Goal: Subscribe to service/newsletter

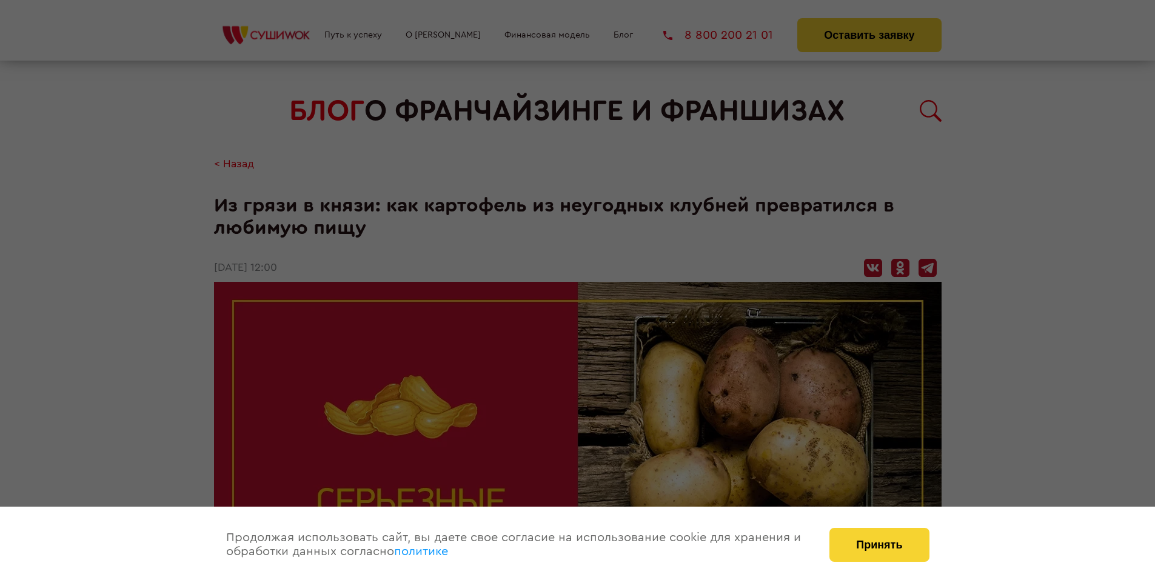
scroll to position [1746, 0]
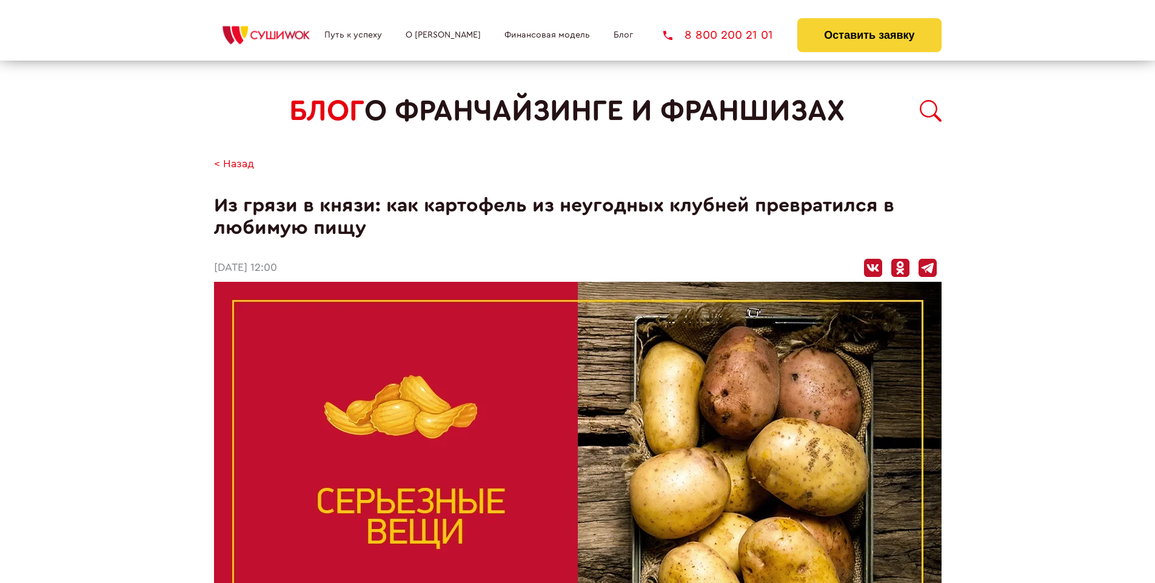
scroll to position [1746, 0]
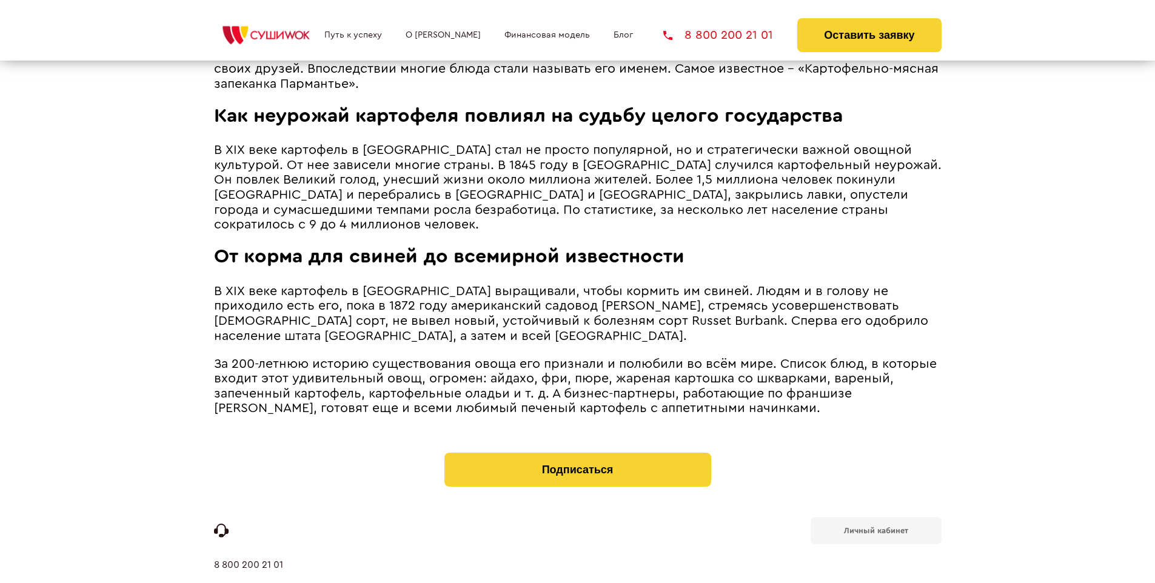
click at [875, 527] on b "Личный кабинет" at bounding box center [876, 531] width 64 height 8
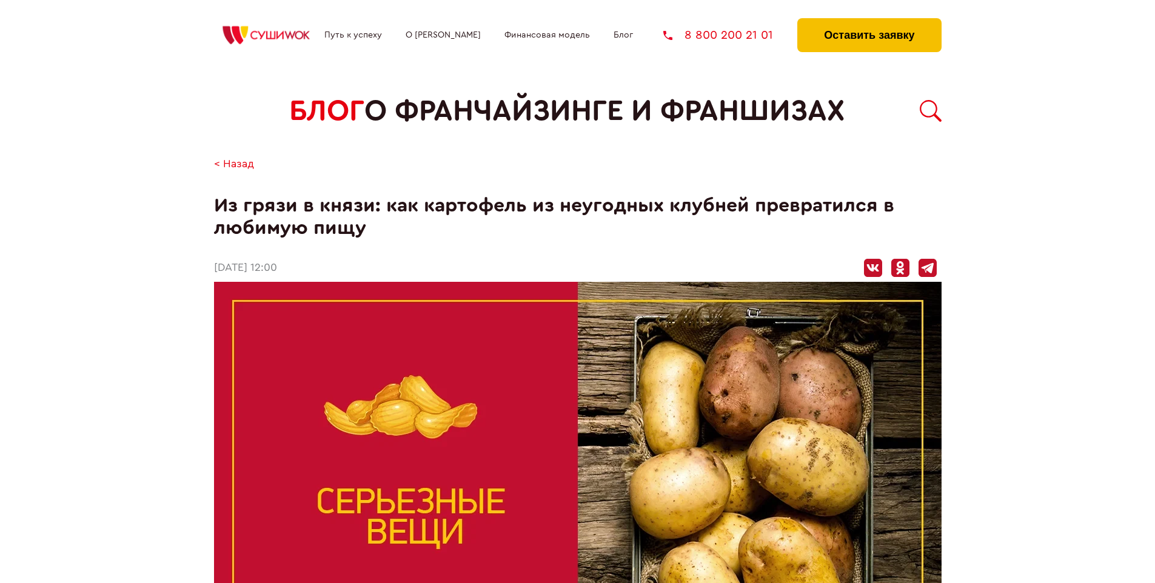
click at [869, 21] on button "Оставить заявку" at bounding box center [869, 35] width 144 height 34
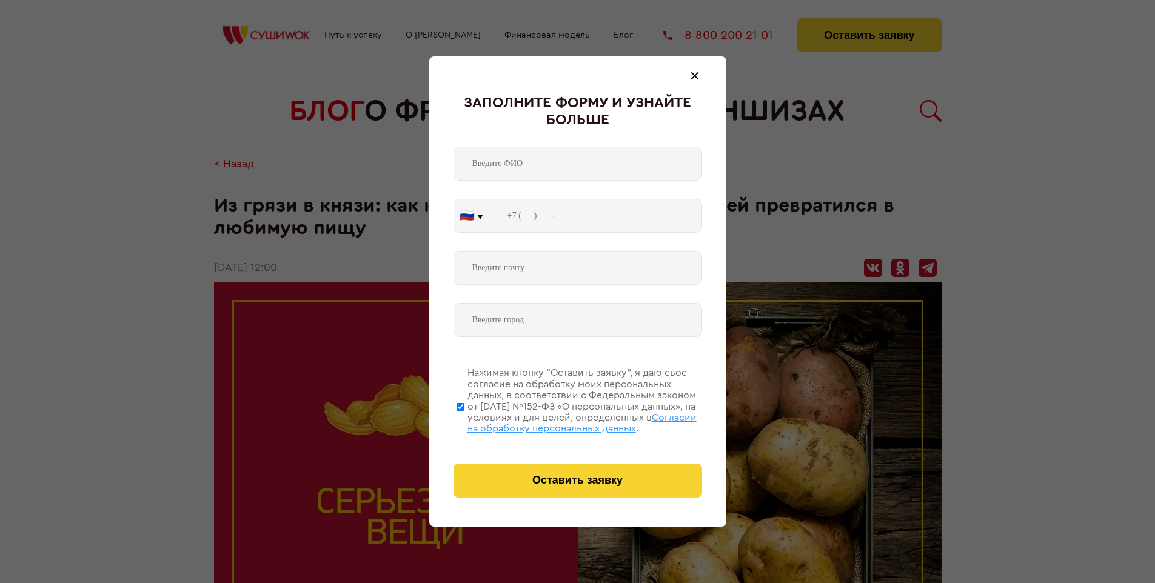
click at [562, 421] on span "Согласии на обработку персональных данных" at bounding box center [581, 423] width 229 height 21
click at [464, 421] on input "Нажимая кнопку “Оставить заявку”, я даю свое согласие на обработку моих персона…" at bounding box center [460, 406] width 8 height 97
checkbox input "false"
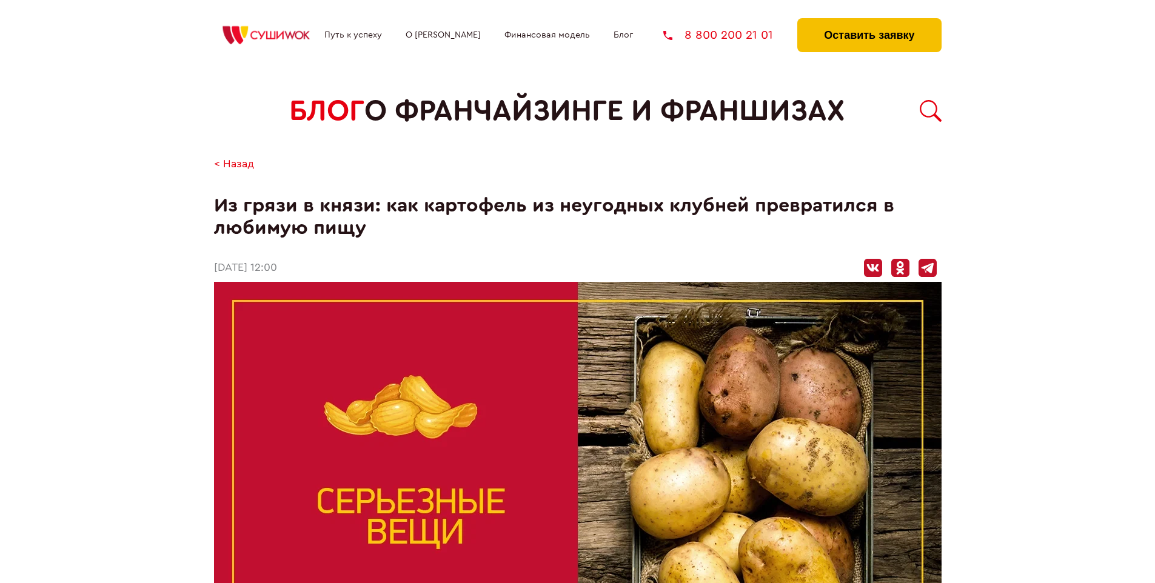
click at [869, 21] on button "Оставить заявку" at bounding box center [869, 35] width 144 height 34
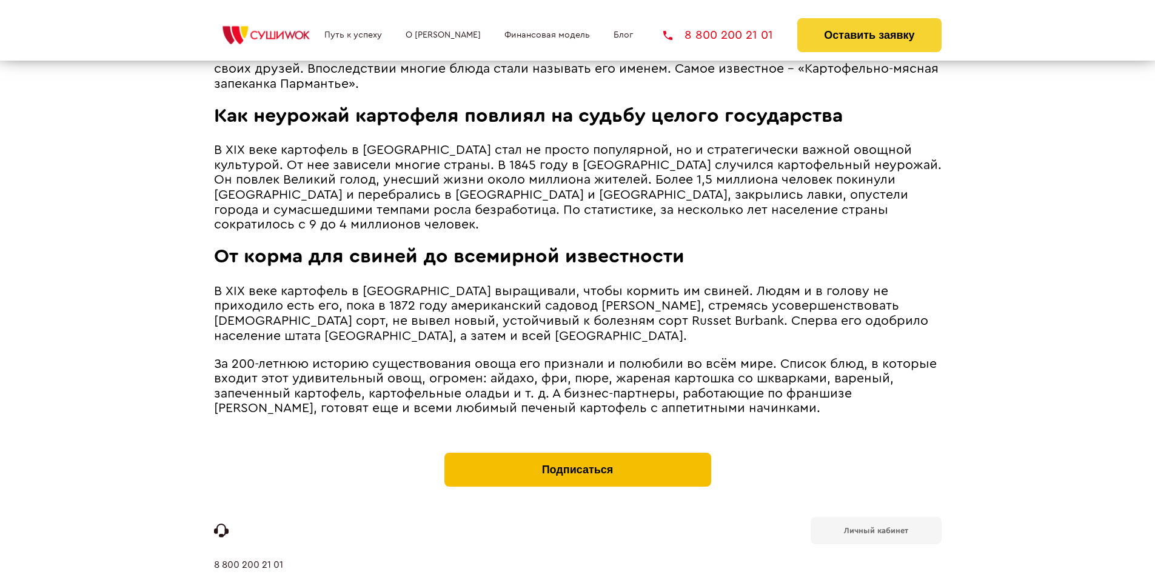
click at [577, 453] on button "Подписаться" at bounding box center [577, 470] width 267 height 34
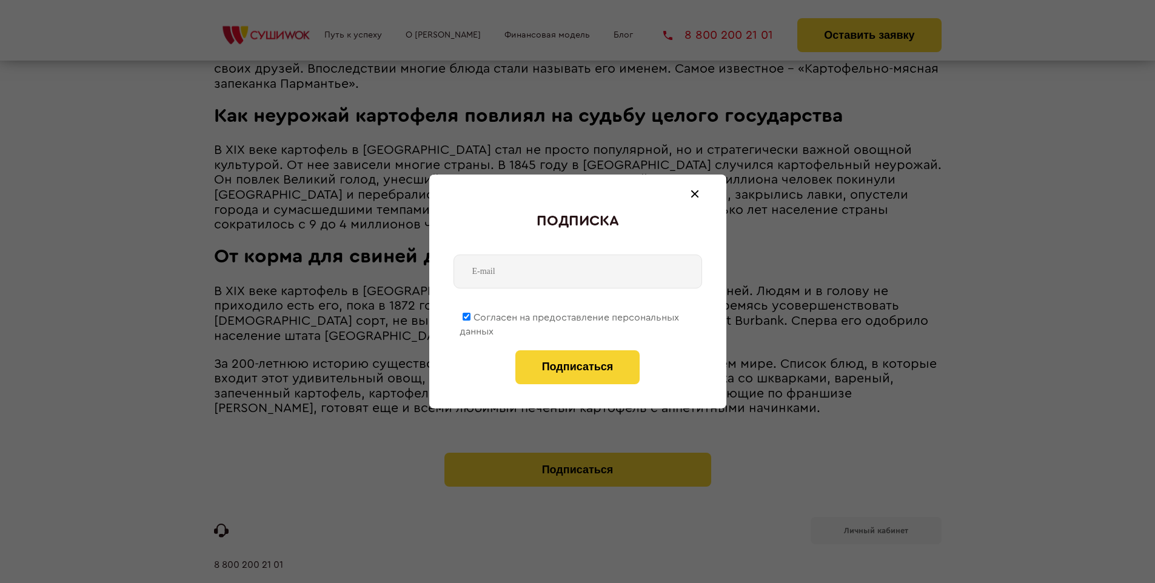
click at [570, 315] on span "Согласен на предоставление персональных данных" at bounding box center [569, 325] width 219 height 24
click at [470, 315] on input "Согласен на предоставление персональных данных" at bounding box center [467, 317] width 8 height 8
checkbox input "false"
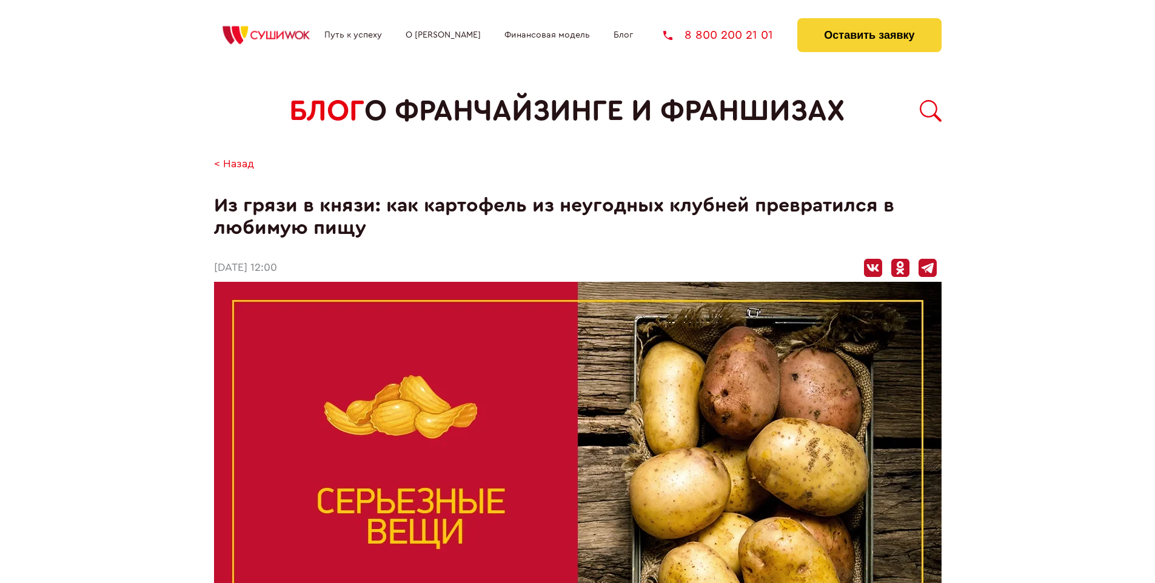
scroll to position [1746, 0]
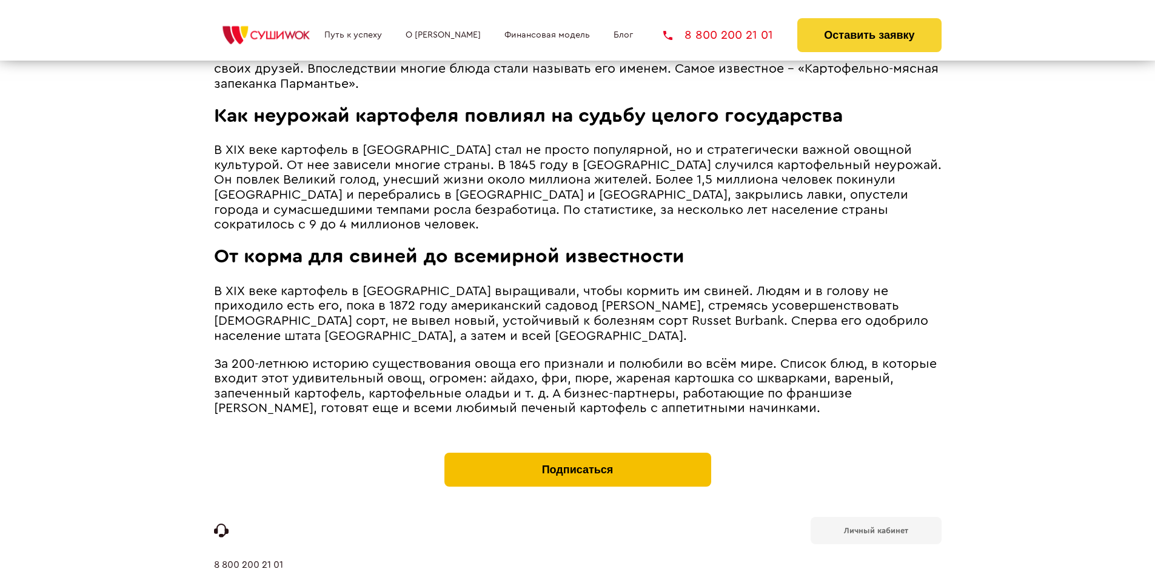
click at [577, 453] on button "Подписаться" at bounding box center [577, 470] width 267 height 34
